Goal: Transaction & Acquisition: Subscribe to service/newsletter

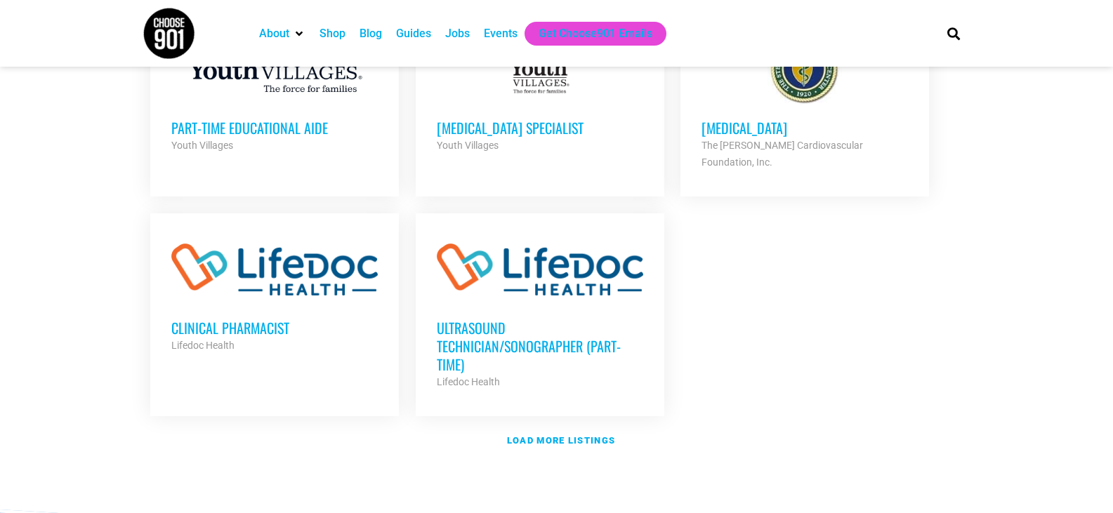
scroll to position [1615, 0]
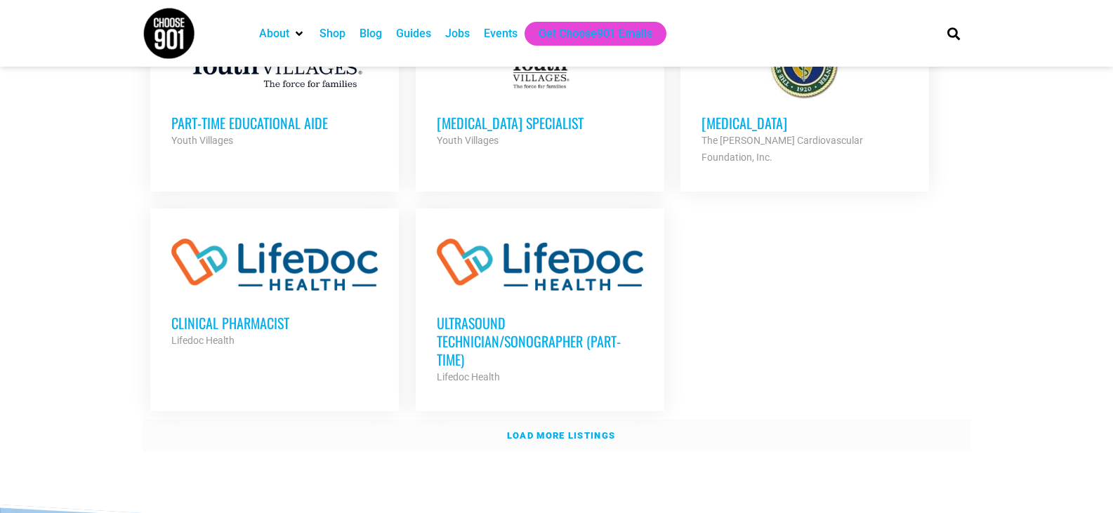
click at [581, 430] on strong "Load more listings" at bounding box center [561, 435] width 108 height 11
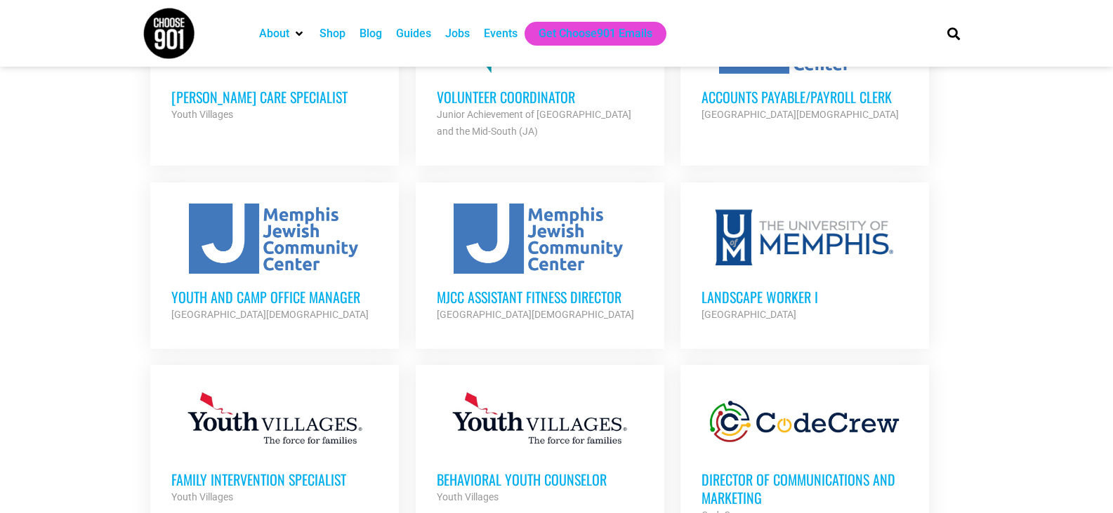
scroll to position [1966, 0]
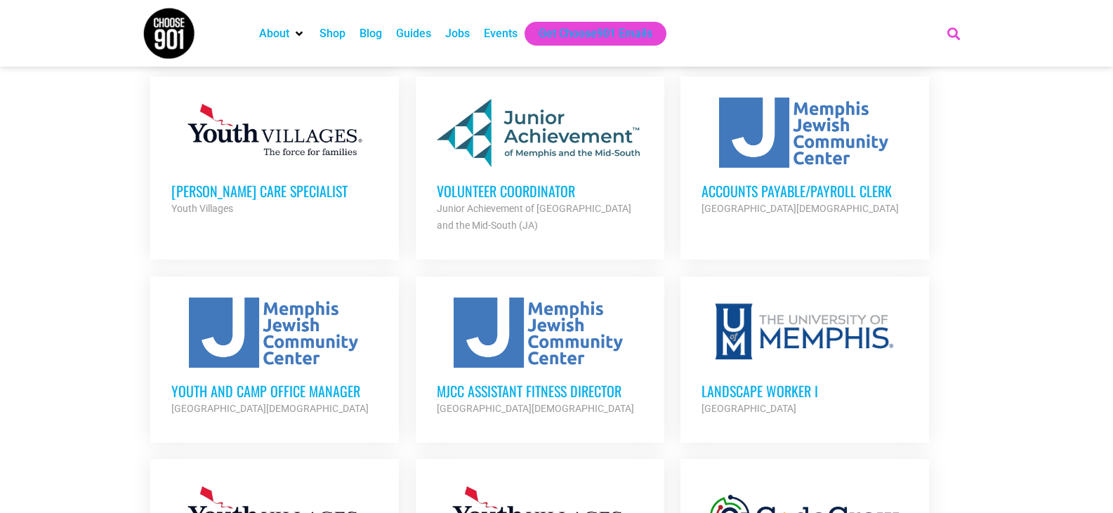
click at [951, 34] on icon "Search" at bounding box center [953, 33] width 23 height 23
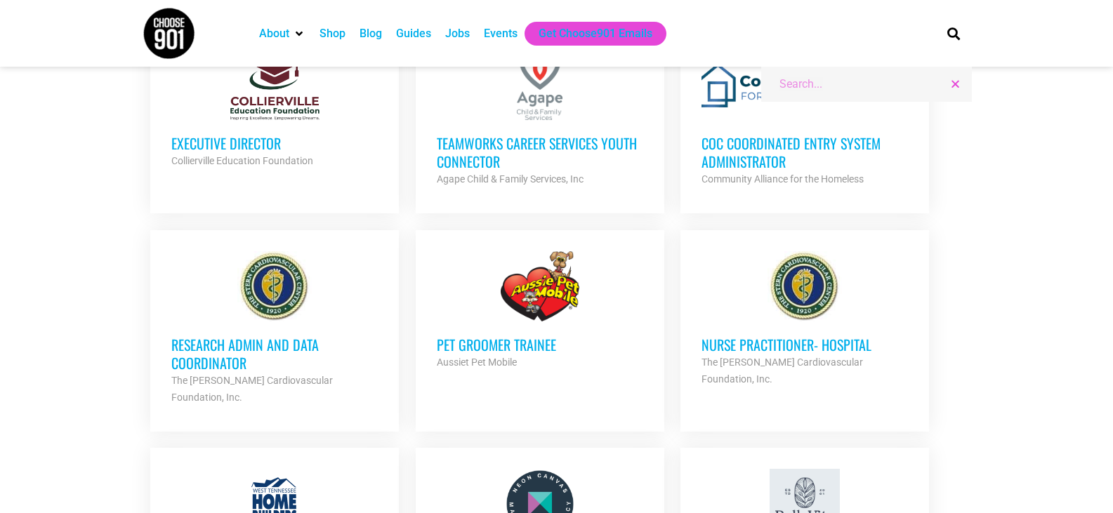
scroll to position [3020, 0]
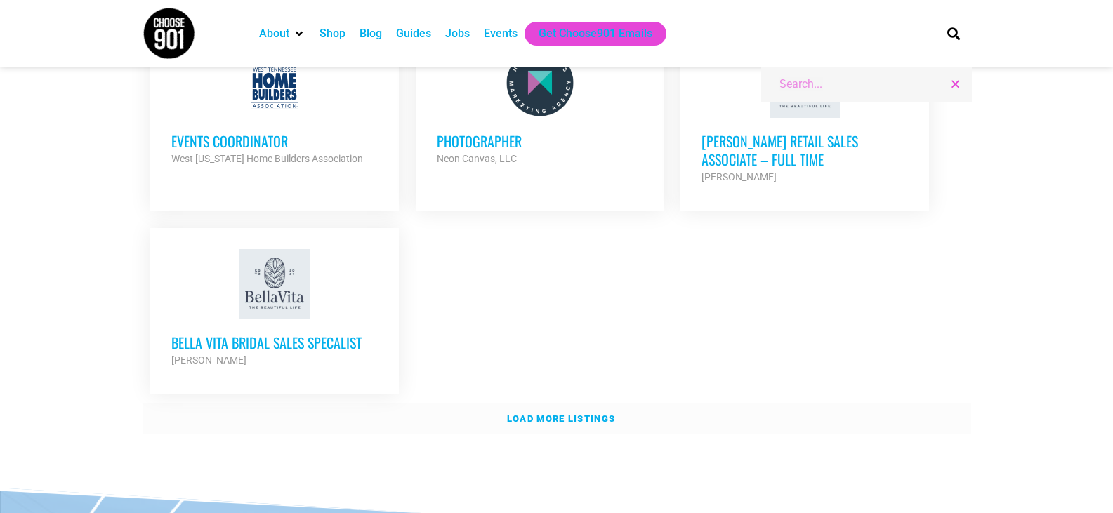
click at [598, 414] on strong "Load more listings" at bounding box center [561, 419] width 108 height 11
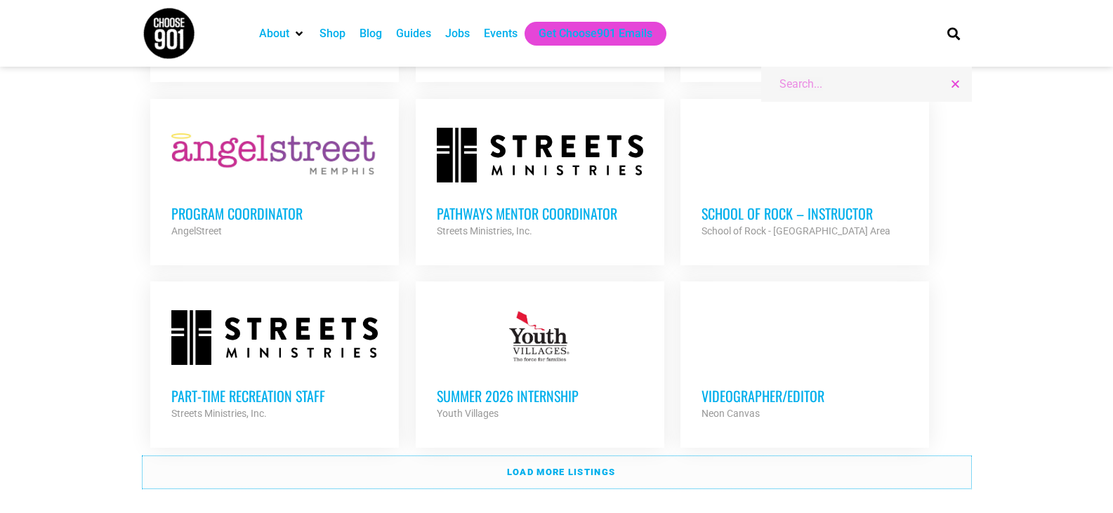
scroll to position [4143, 0]
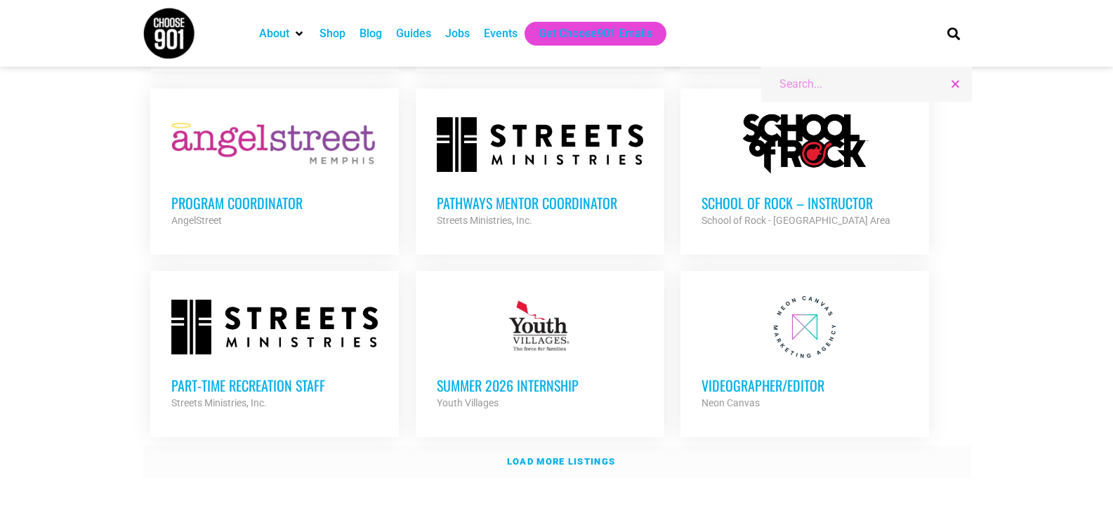
click at [573, 456] on strong "Load more listings" at bounding box center [561, 461] width 108 height 11
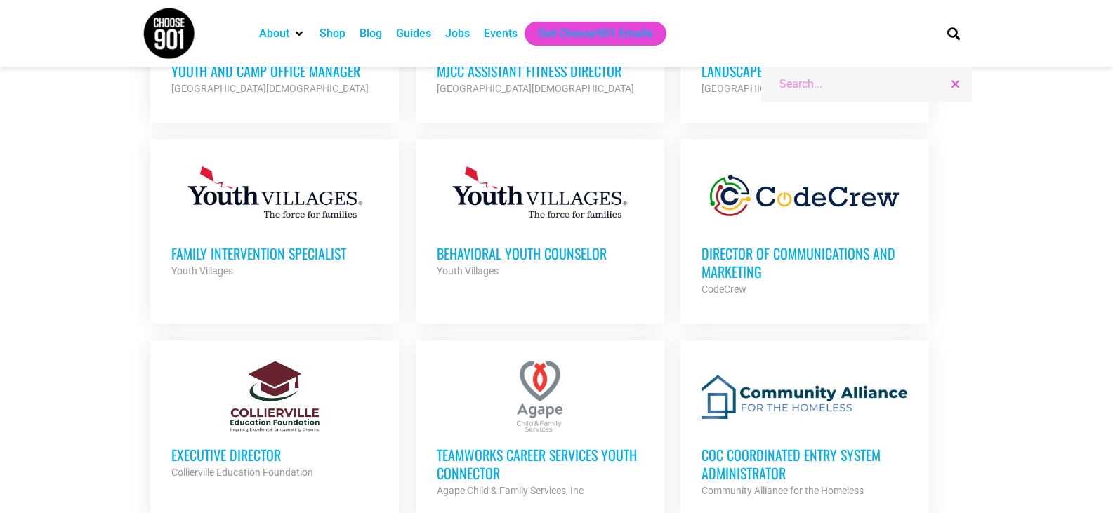
scroll to position [2006, 0]
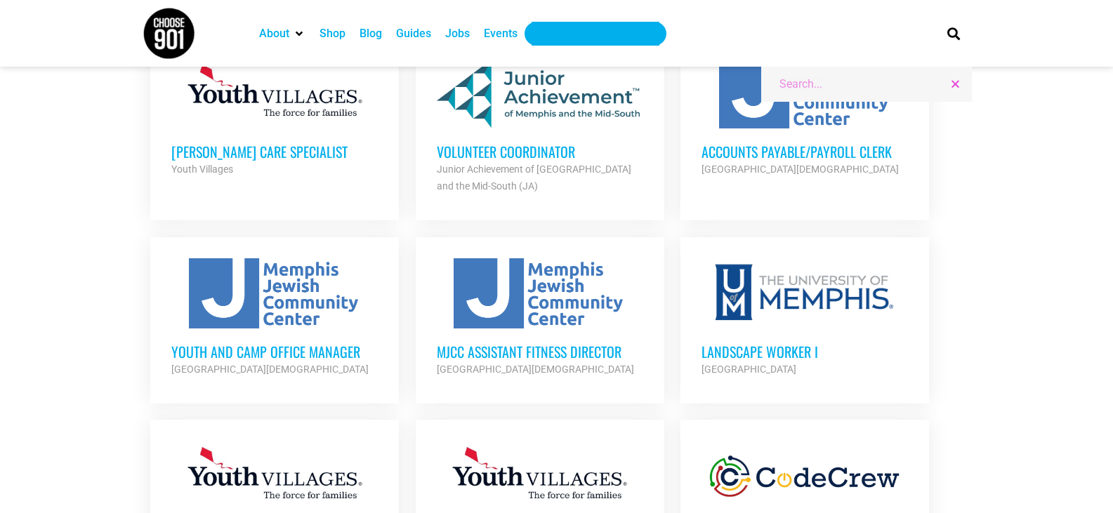
click at [612, 30] on div "Get Choose901 Emails" at bounding box center [596, 33] width 114 height 17
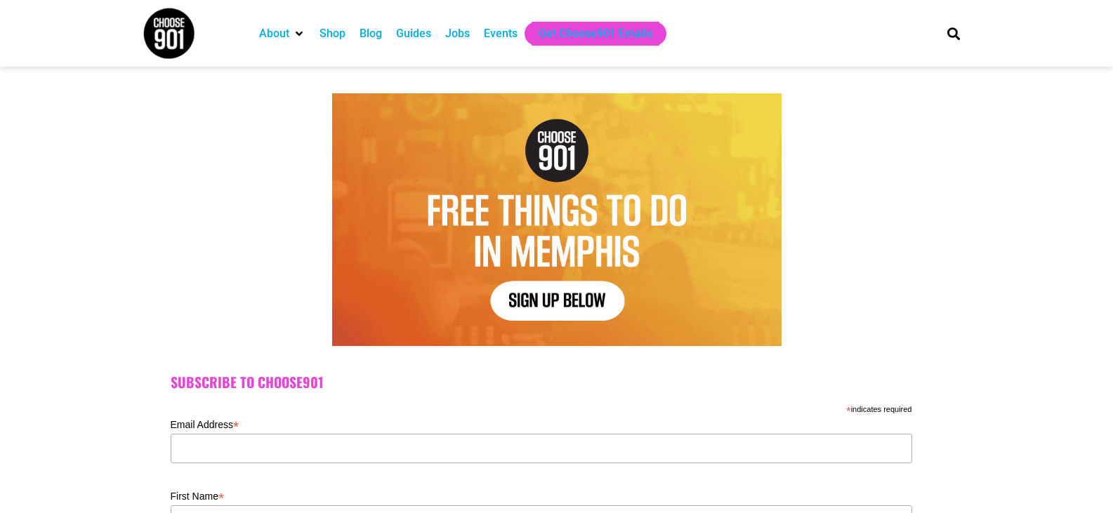
scroll to position [70, 0]
